Goal: Task Accomplishment & Management: Manage account settings

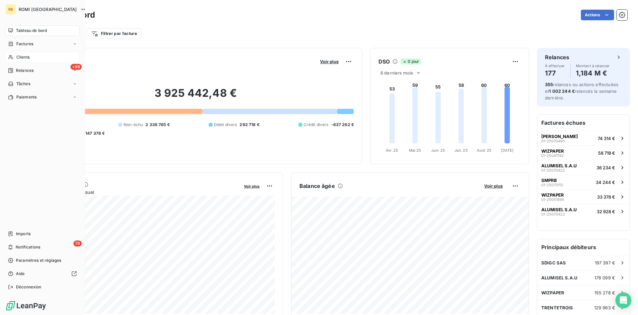
click at [30, 58] on span "Clients" at bounding box center [22, 57] width 13 height 6
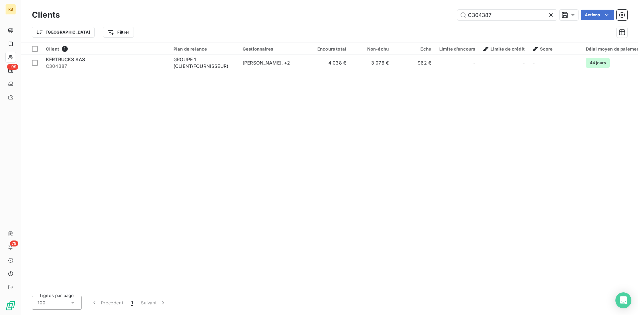
drag, startPoint x: 498, startPoint y: 14, endPoint x: 395, endPoint y: 12, distance: 102.4
click at [457, 10] on input "C304387" at bounding box center [507, 15] width 100 height 11
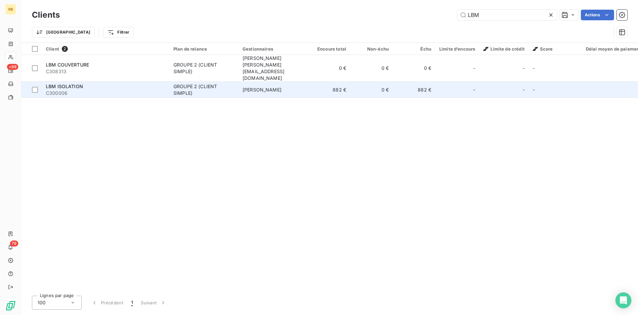
type input "LBM"
click at [279, 87] on span "[PERSON_NAME]" at bounding box center [262, 90] width 39 height 6
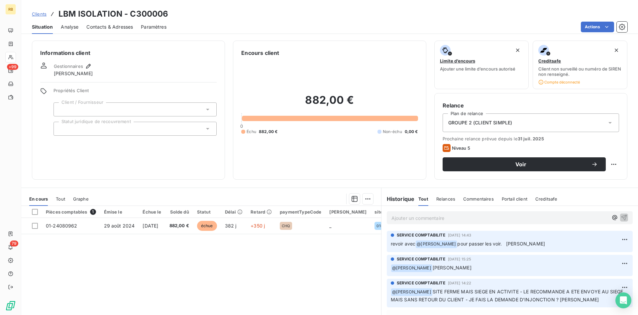
click at [116, 25] on span "Contacts & Adresses" at bounding box center [109, 27] width 47 height 7
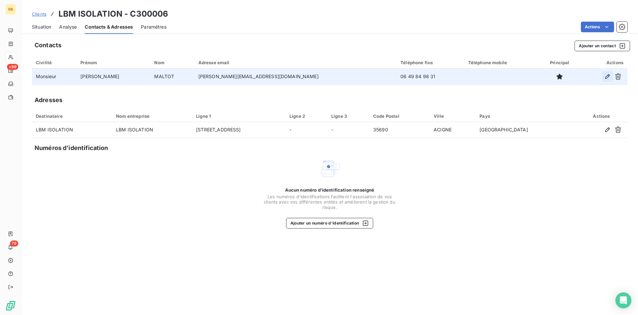
click at [608, 76] on icon "button" at bounding box center [607, 76] width 7 height 7
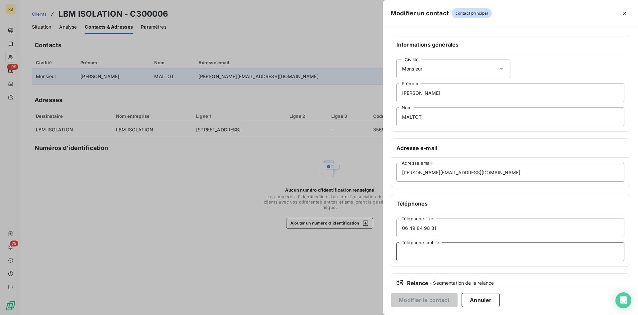
click at [446, 249] on input "Téléphone mobile" at bounding box center [511, 251] width 228 height 19
drag, startPoint x: 443, startPoint y: 227, endPoint x: 369, endPoint y: 222, distance: 74.6
click at [397, 222] on input "06 49 84 98 31" at bounding box center [511, 227] width 228 height 19
click at [419, 249] on input "Téléphone mobile" at bounding box center [511, 251] width 228 height 19
paste input "06 49 84 98 31"
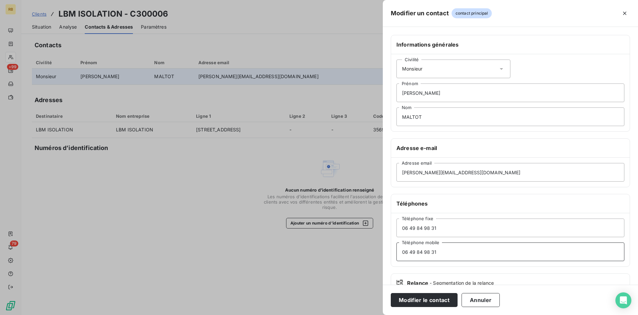
type input "06 49 84 98 31"
drag, startPoint x: 435, startPoint y: 228, endPoint x: 357, endPoint y: 223, distance: 78.2
click at [397, 223] on input "06 49 84 98 31" at bounding box center [511, 227] width 228 height 19
type input "02 22 93 42 36"
click at [414, 297] on button "Modifier le contact" at bounding box center [424, 300] width 67 height 14
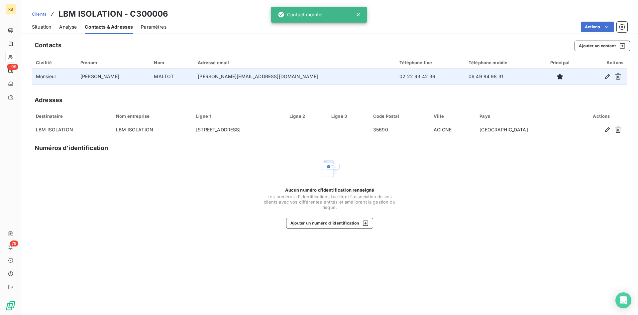
click at [40, 28] on span "Situation" at bounding box center [41, 27] width 19 height 7
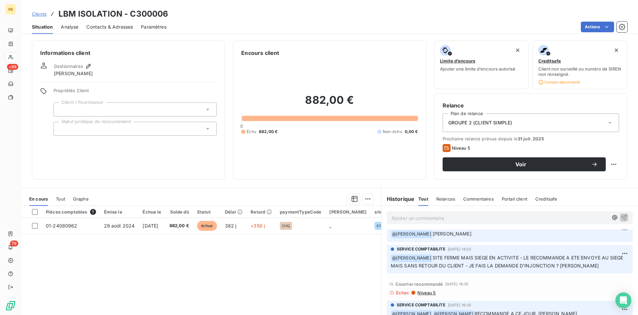
scroll to position [68, 0]
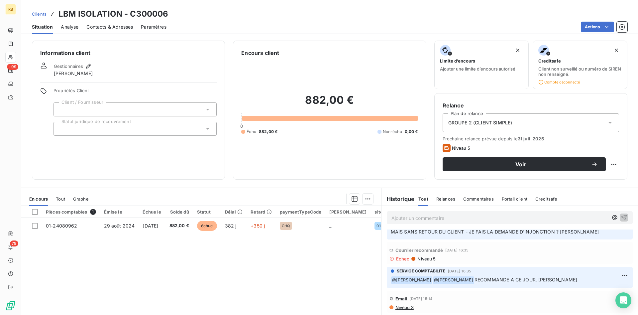
click at [430, 259] on span "Niveau 5" at bounding box center [426, 258] width 19 height 5
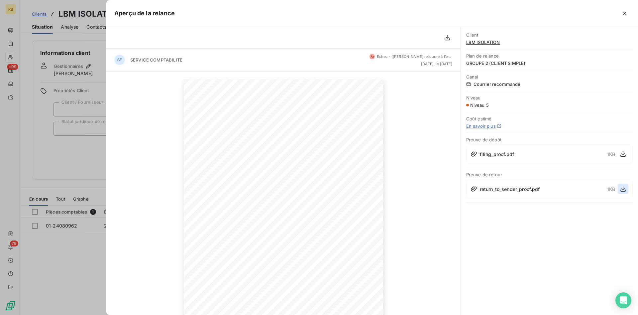
click at [622, 188] on icon "button" at bounding box center [623, 188] width 7 height 7
click at [627, 13] on icon "button" at bounding box center [625, 13] width 7 height 7
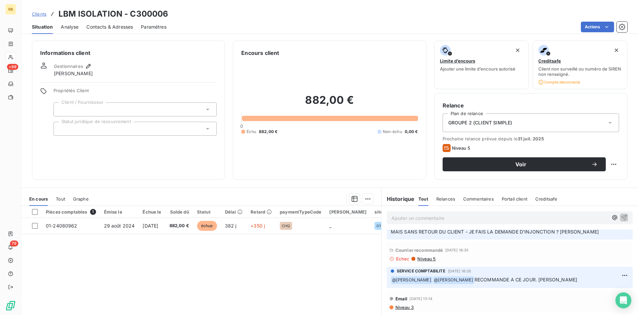
click at [494, 211] on div "Ajouter un commentaire ﻿" at bounding box center [510, 218] width 257 height 24
click at [472, 218] on p "Ajouter un commentaire ﻿" at bounding box center [500, 218] width 217 height 8
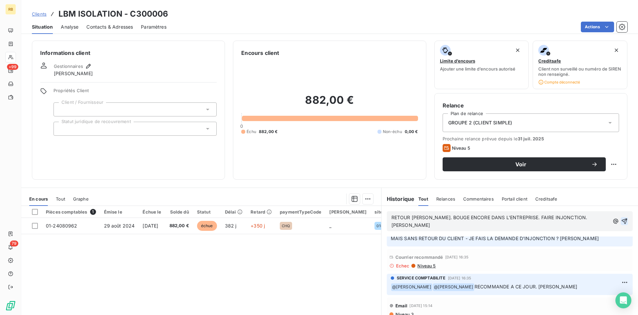
click at [624, 218] on icon "button" at bounding box center [624, 221] width 7 height 7
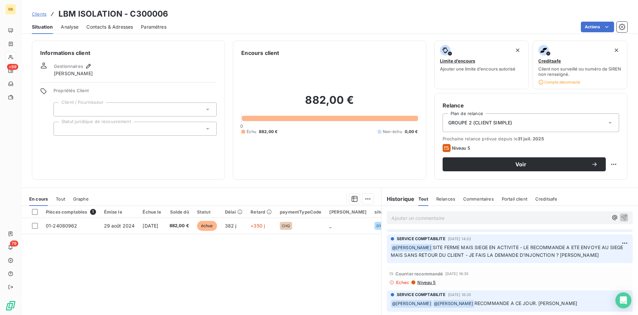
click at [592, 180] on p "RETOUR [PERSON_NAME]. BOUGE ENCORE DANS L'ENTREPRISE. FAIRE INJONCTION. [PERSON…" at bounding box center [510, 176] width 238 height 8
click at [120, 26] on span "Contacts & Adresses" at bounding box center [109, 27] width 47 height 7
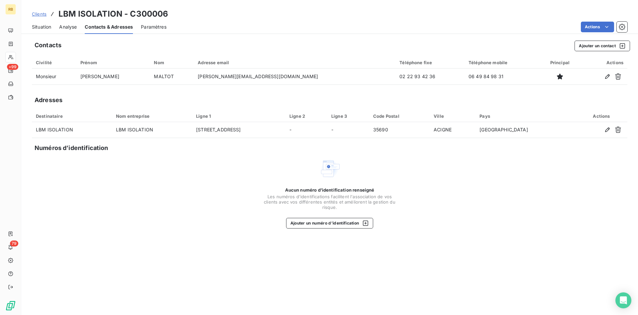
click at [34, 27] on span "Situation" at bounding box center [41, 27] width 19 height 7
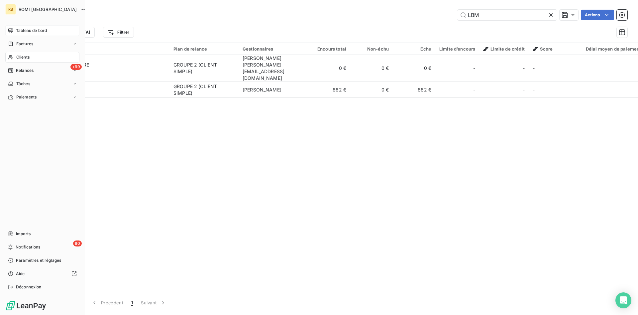
click at [36, 32] on span "Tableau de bord" at bounding box center [31, 31] width 31 height 6
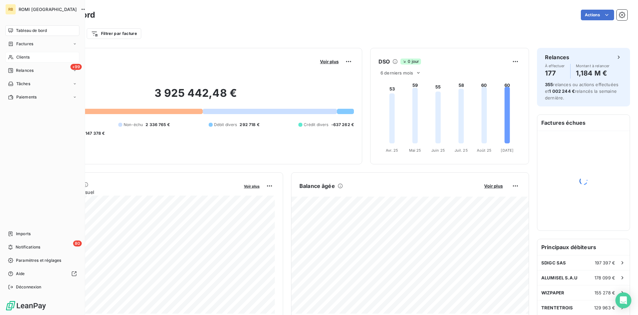
click at [26, 56] on span "Clients" at bounding box center [22, 57] width 13 height 6
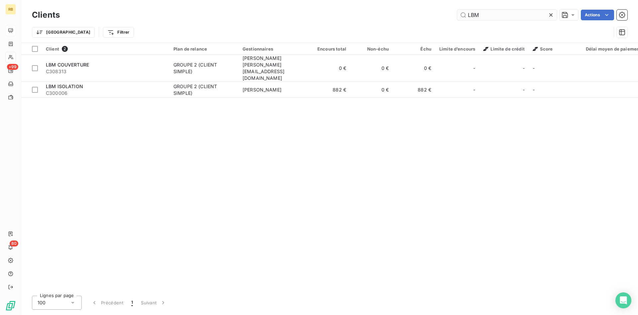
drag, startPoint x: 497, startPoint y: 17, endPoint x: 413, endPoint y: 13, distance: 83.2
click at [457, 13] on input "LBM" at bounding box center [507, 15] width 100 height 11
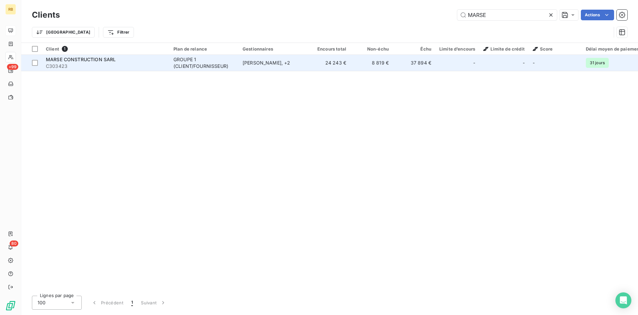
type input "MARSE"
click at [282, 62] on div "[PERSON_NAME] , + 2" at bounding box center [273, 62] width 61 height 7
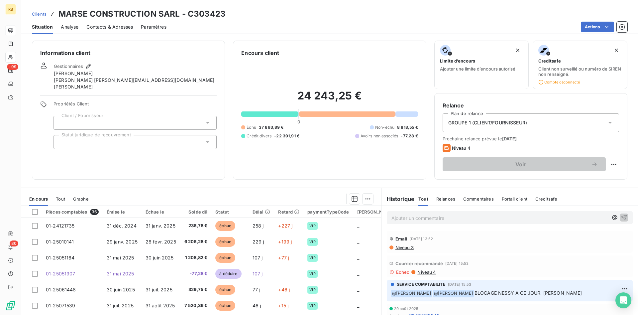
click at [408, 247] on span "Niveau 3" at bounding box center [404, 247] width 19 height 5
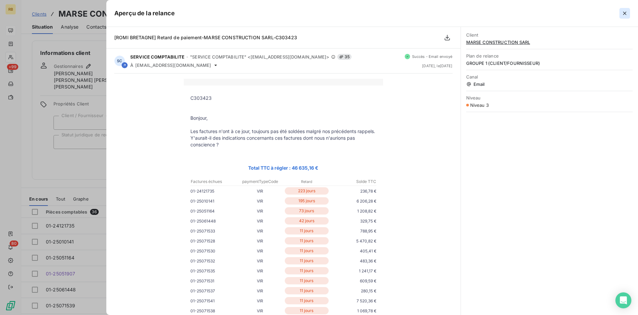
click at [623, 11] on icon "button" at bounding box center [625, 13] width 7 height 7
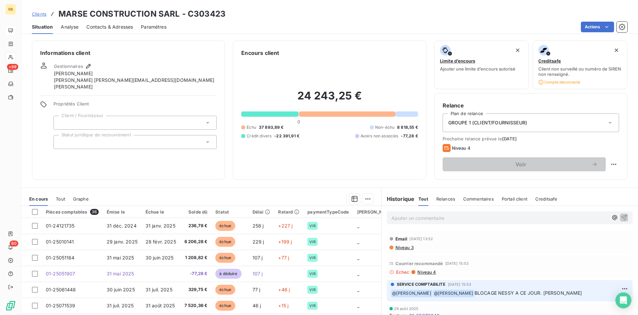
click at [407, 247] on span "Niveau 3" at bounding box center [404, 247] width 19 height 5
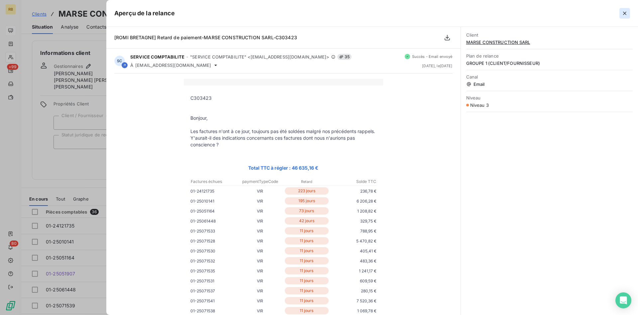
click at [624, 12] on icon "button" at bounding box center [624, 13] width 3 height 3
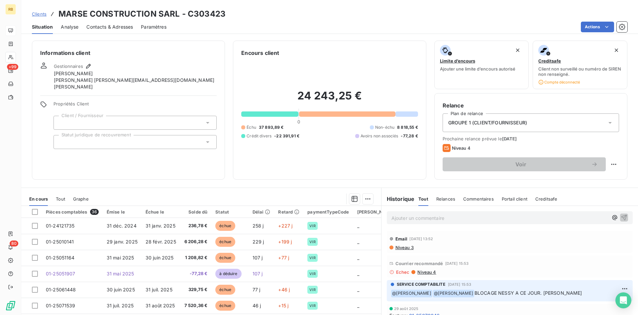
click at [119, 25] on span "Contacts & Adresses" at bounding box center [109, 27] width 47 height 7
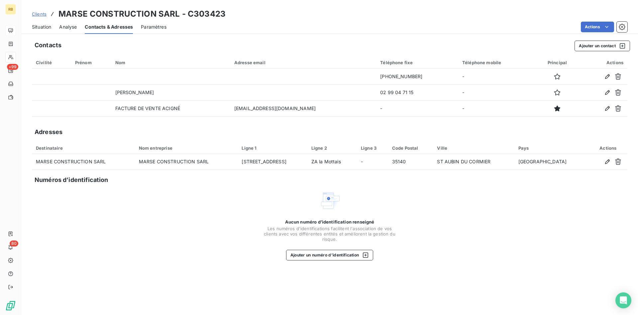
click at [37, 27] on span "Situation" at bounding box center [41, 27] width 19 height 7
